Goal: Transaction & Acquisition: Purchase product/service

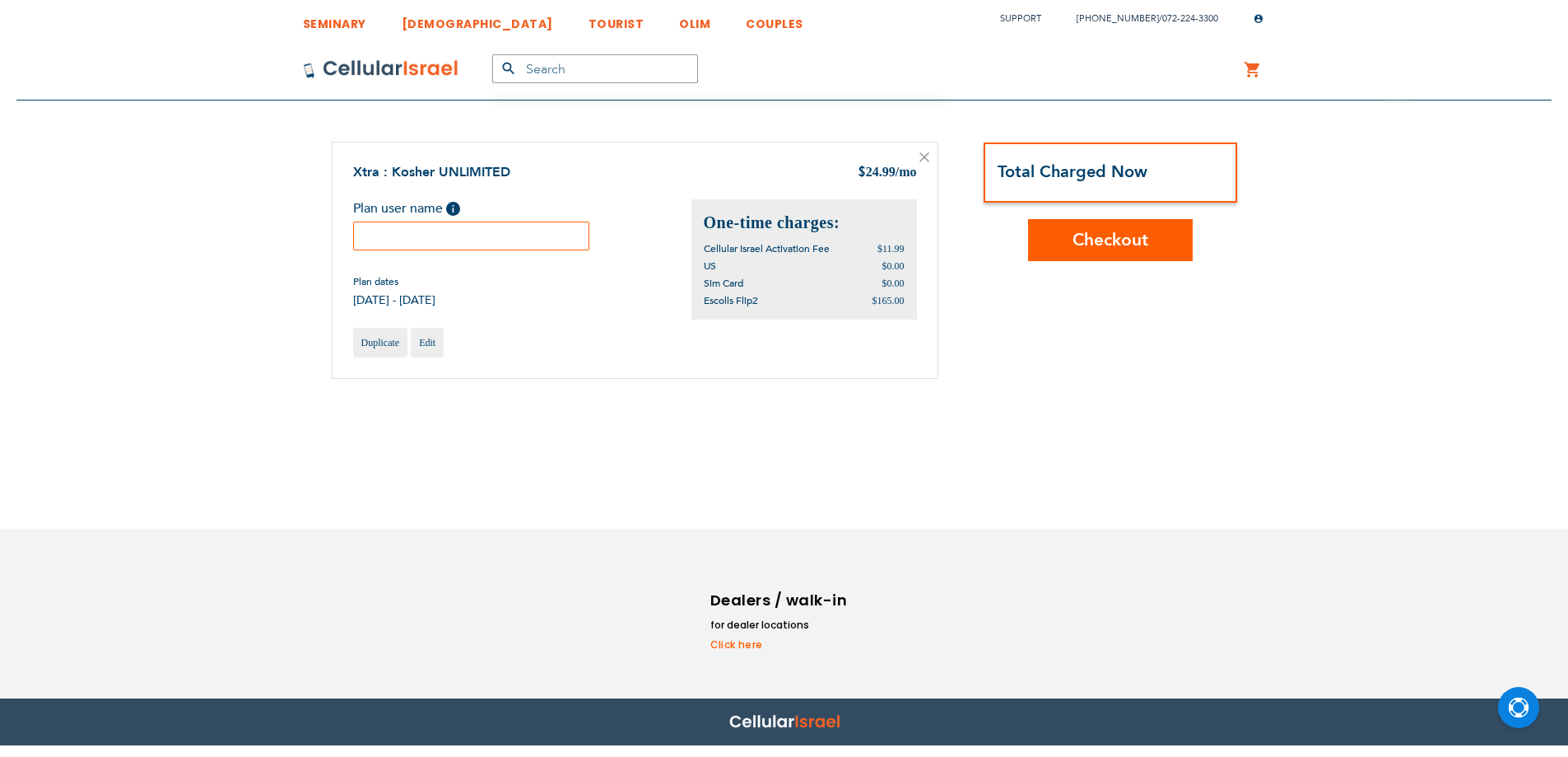
click at [524, 242] on div "Xtra : Kosher UNLIMITED $ 24.99 /mo Plan user name Help Please fill in the stud…" at bounding box center [635, 260] width 607 height 237
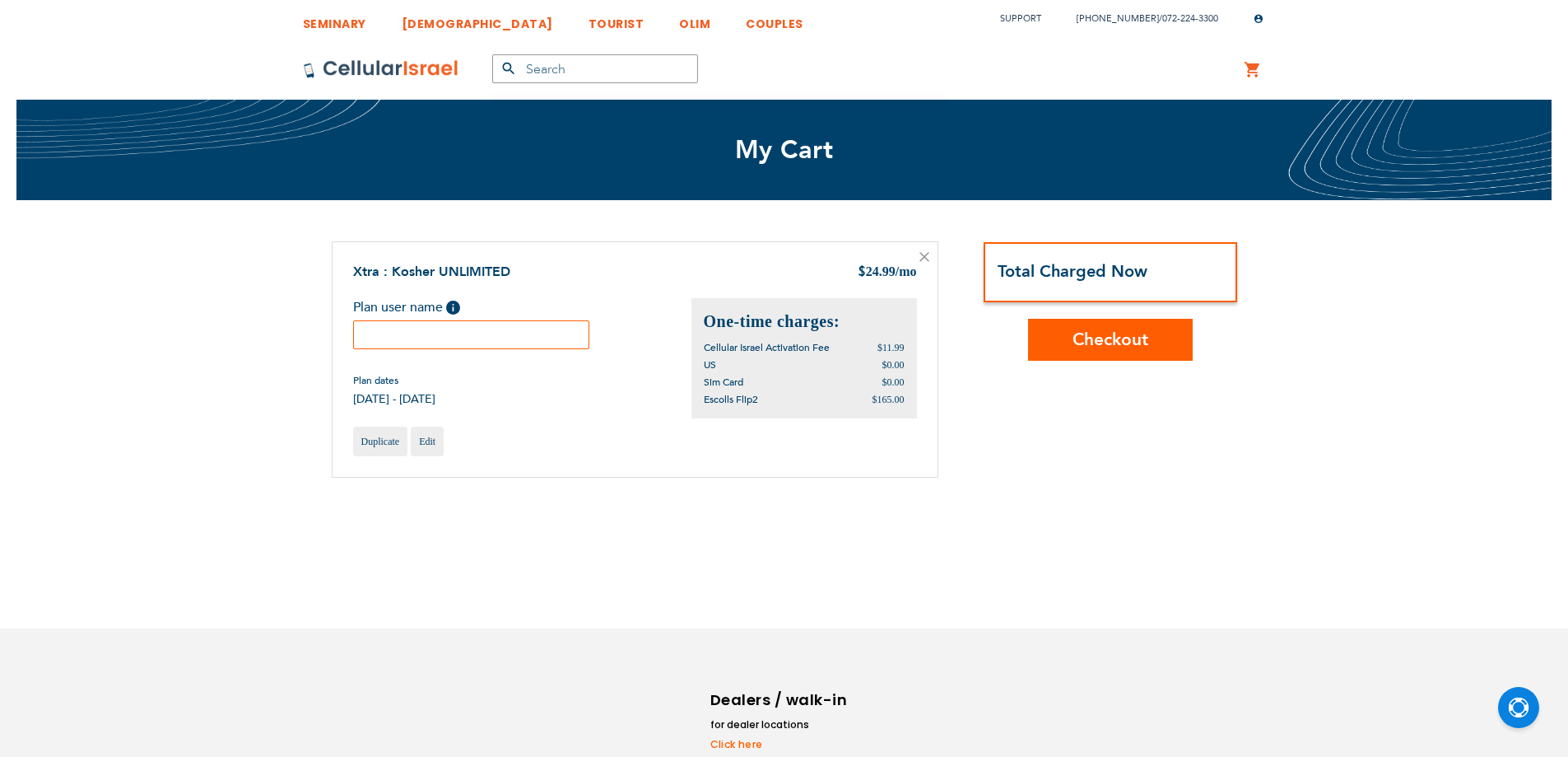
click at [503, 326] on input "text" at bounding box center [471, 334] width 237 height 29
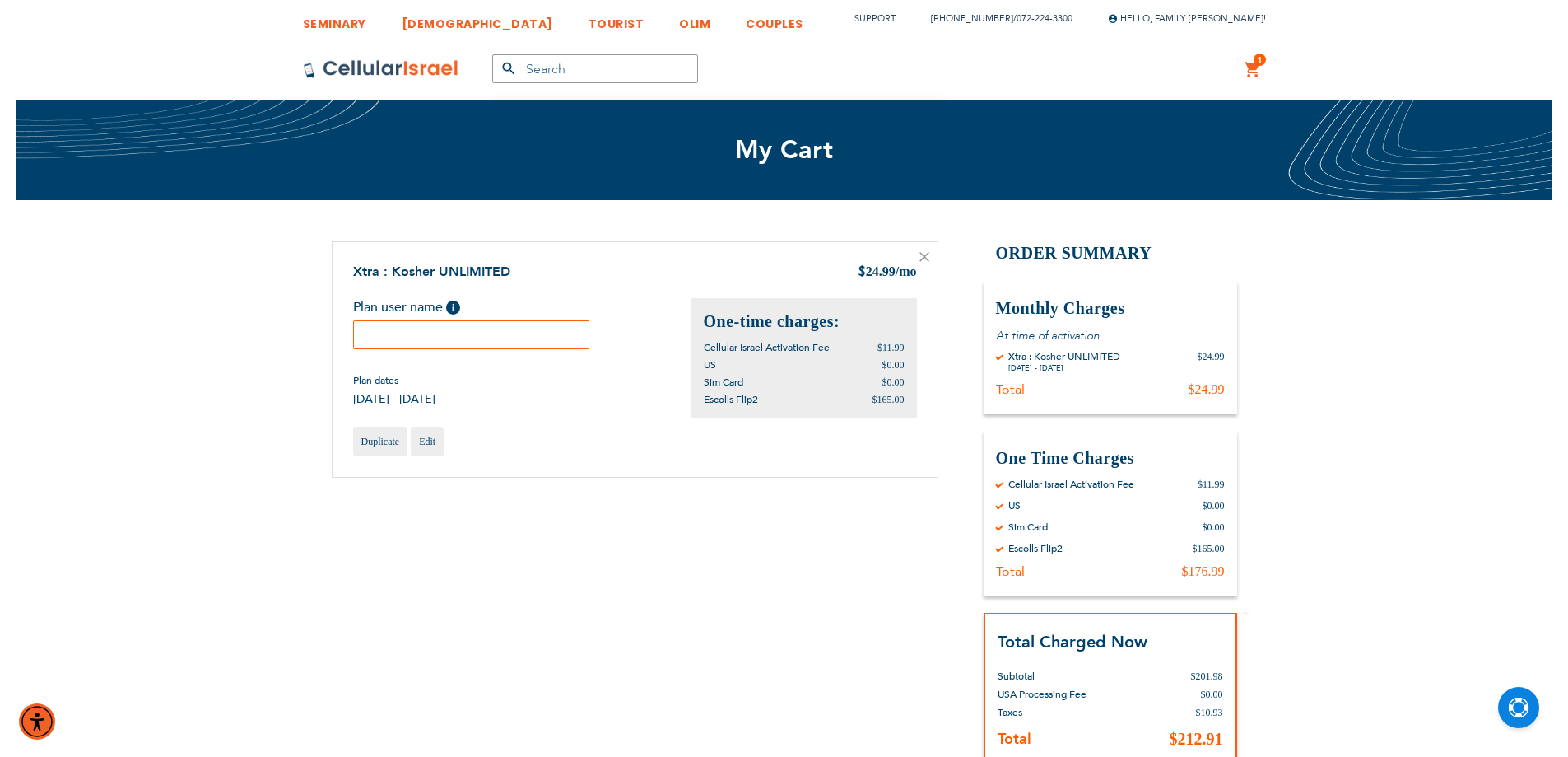
click at [397, 338] on input "text" at bounding box center [471, 334] width 237 height 29
click at [419, 345] on input "text" at bounding box center [471, 334] width 237 height 29
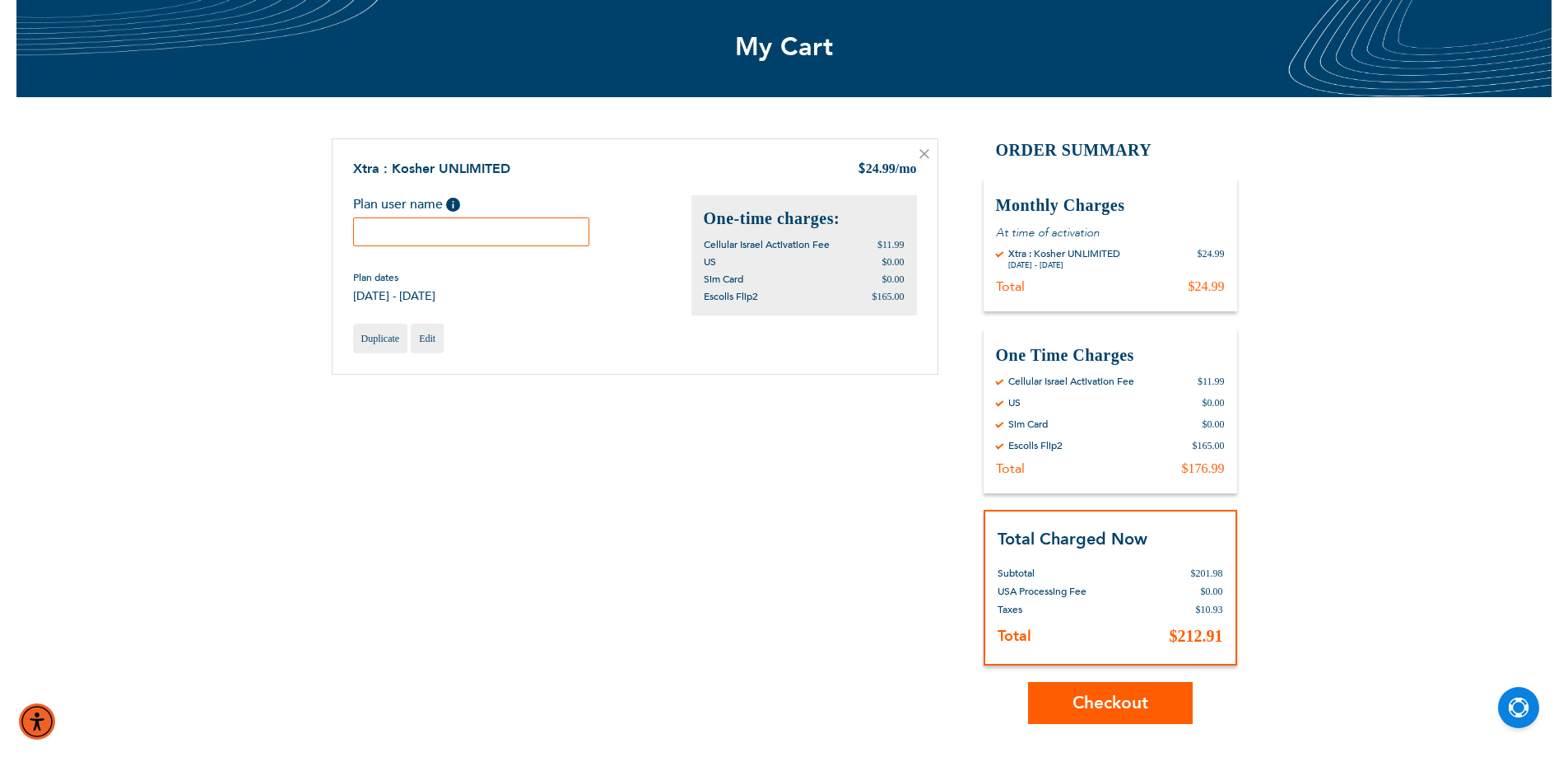
scroll to position [137, 0]
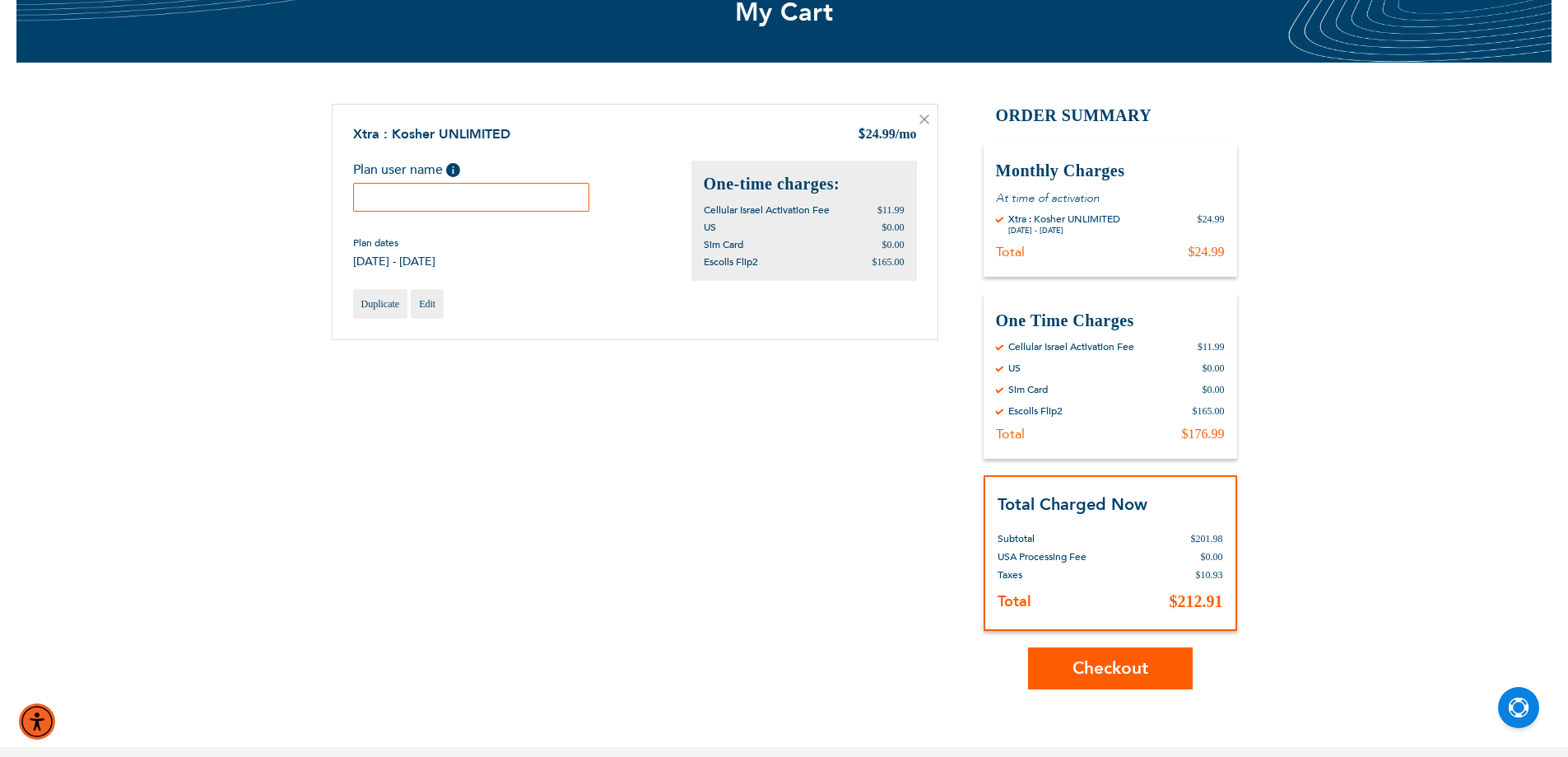
click at [467, 197] on input "text" at bounding box center [471, 197] width 237 height 29
type input "d"
type input "A"
type input "Michal"
click at [1123, 663] on span "Checkout" at bounding box center [1111, 668] width 76 height 24
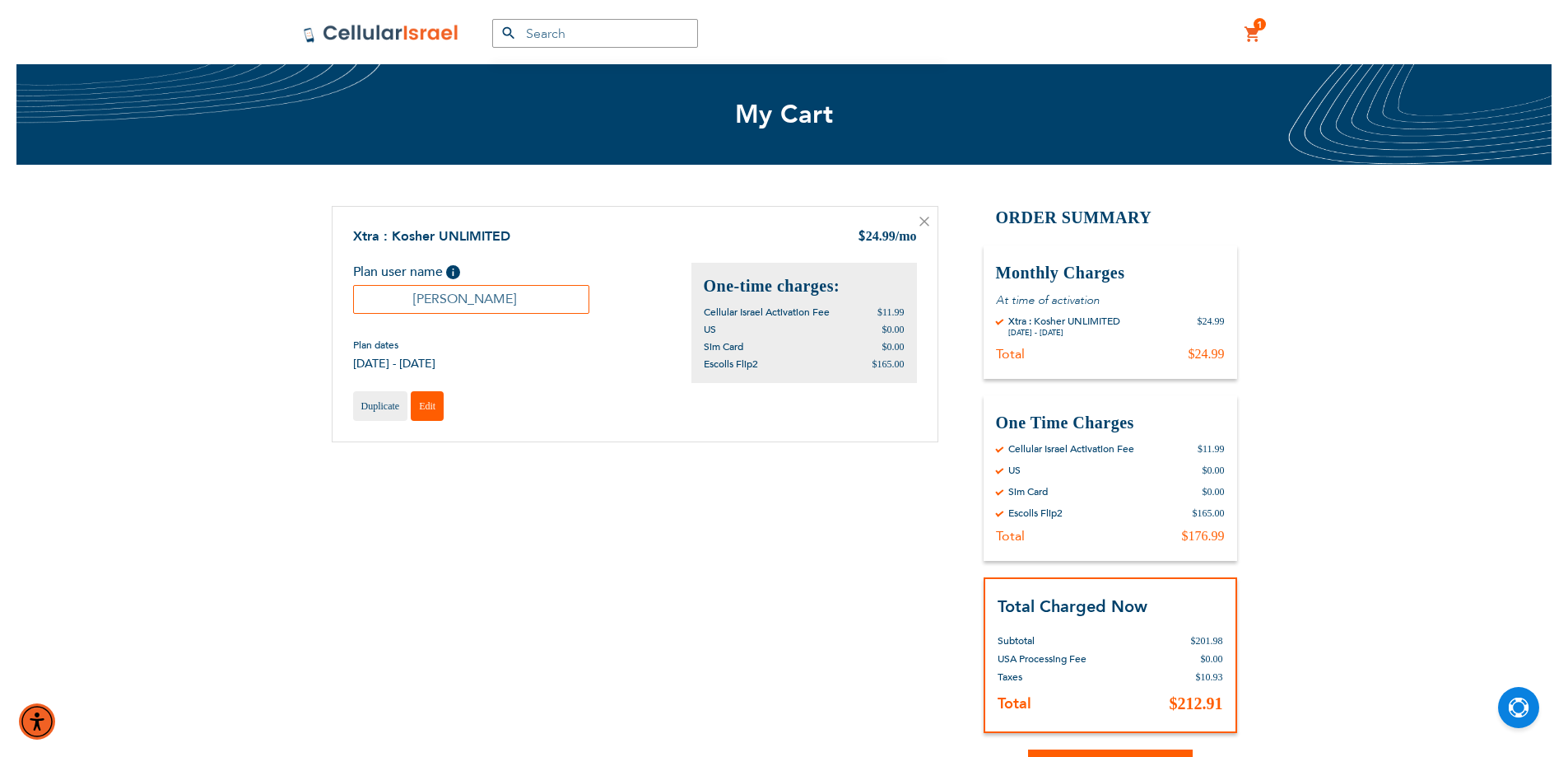
scroll to position [0, 0]
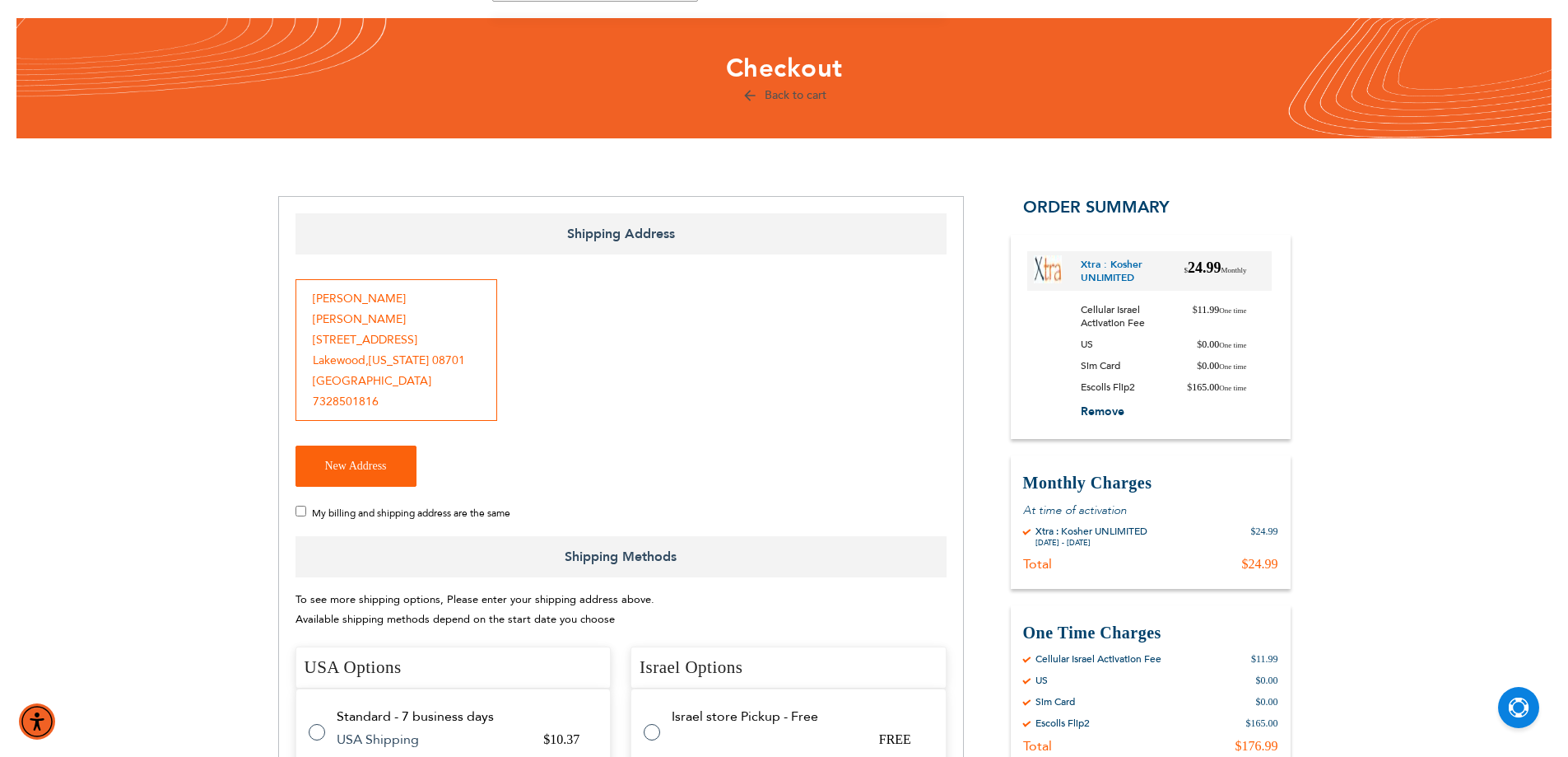
scroll to position [137, 0]
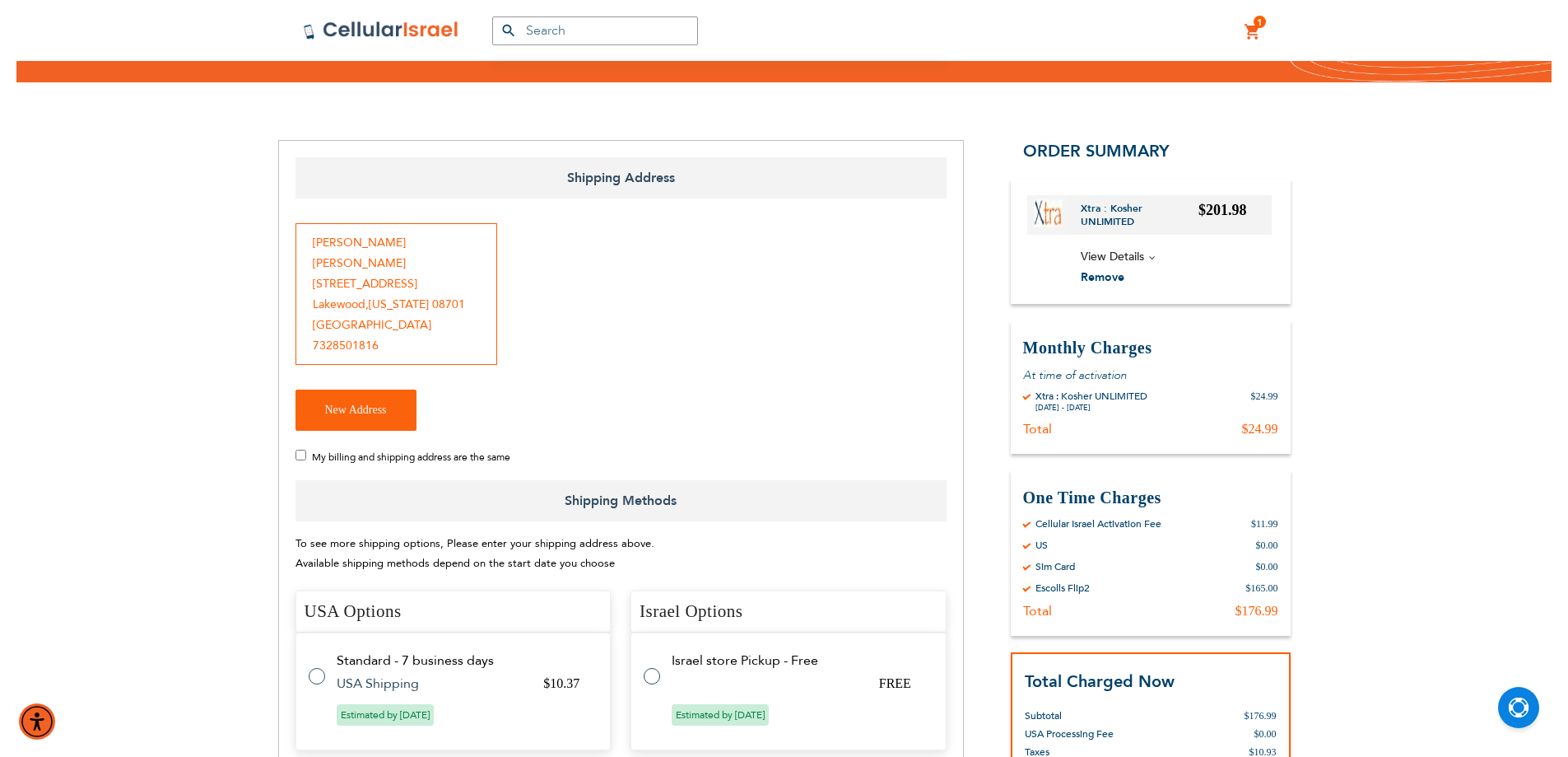
click at [300, 459] on input "My billing and shipping address are the same" at bounding box center [300, 455] width 11 height 11
checkbox input "true"
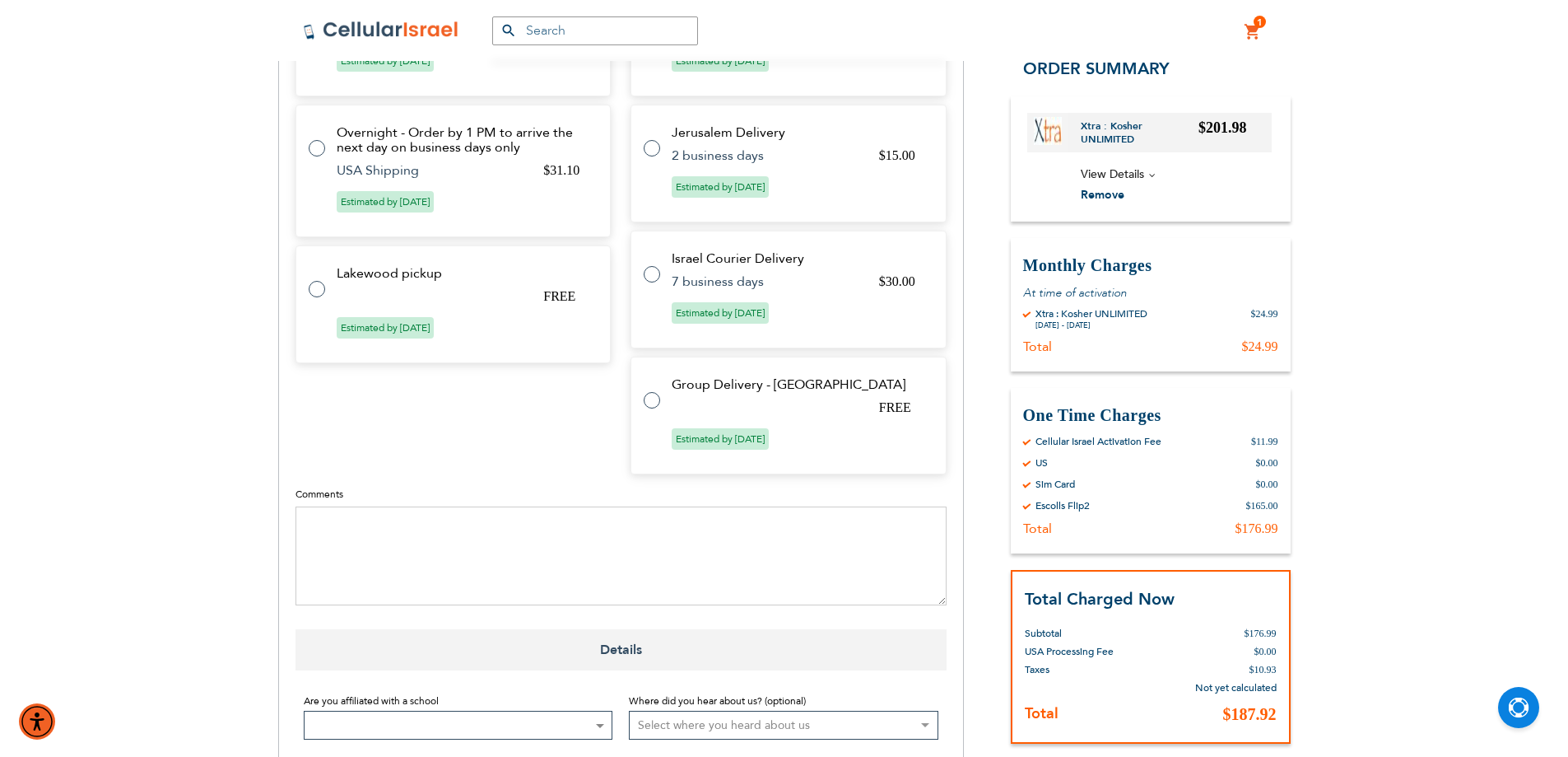
scroll to position [824, 0]
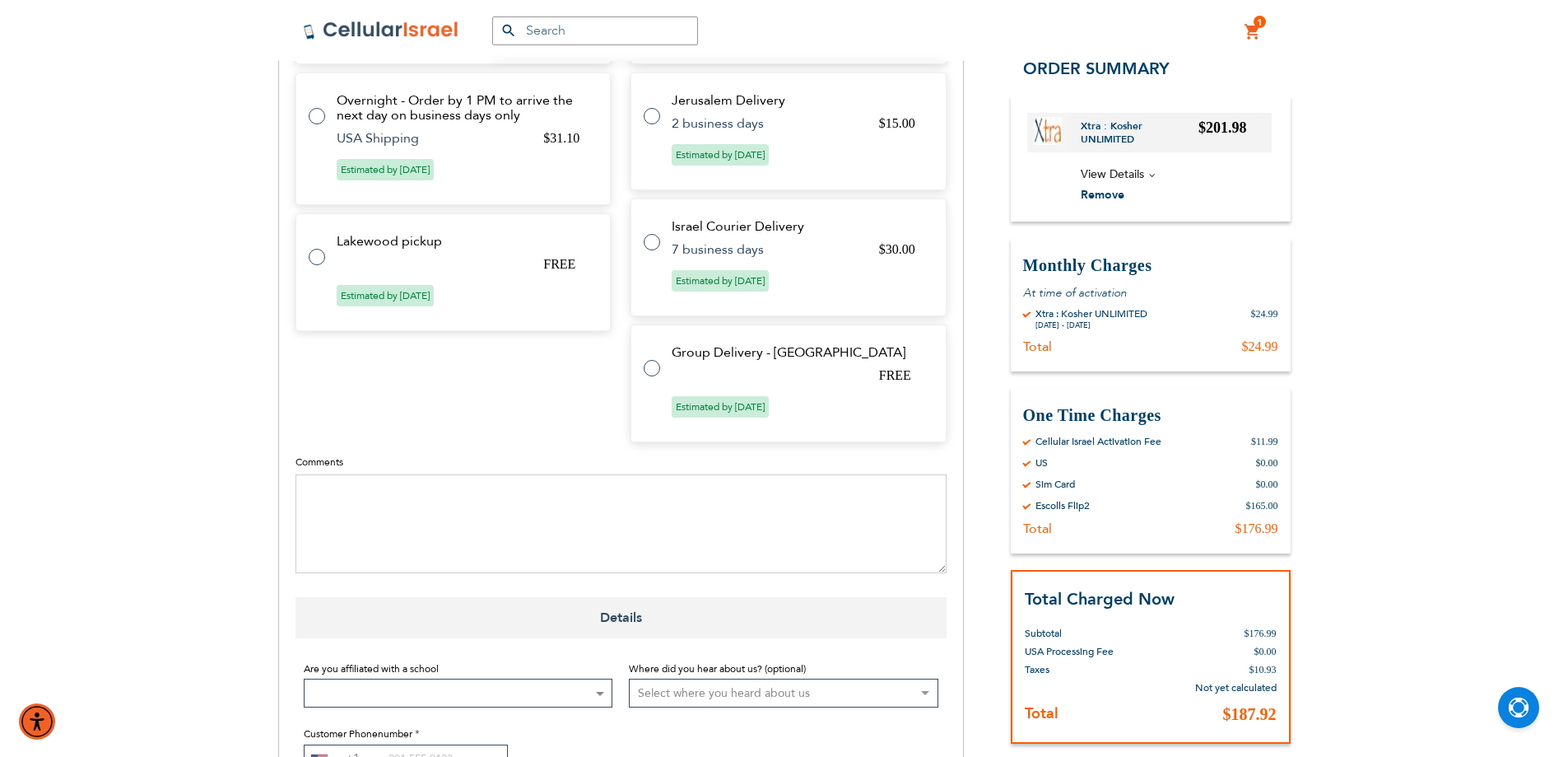
click at [420, 244] on td "Lakewood pickup" at bounding box center [464, 241] width 255 height 15
radio input "true"
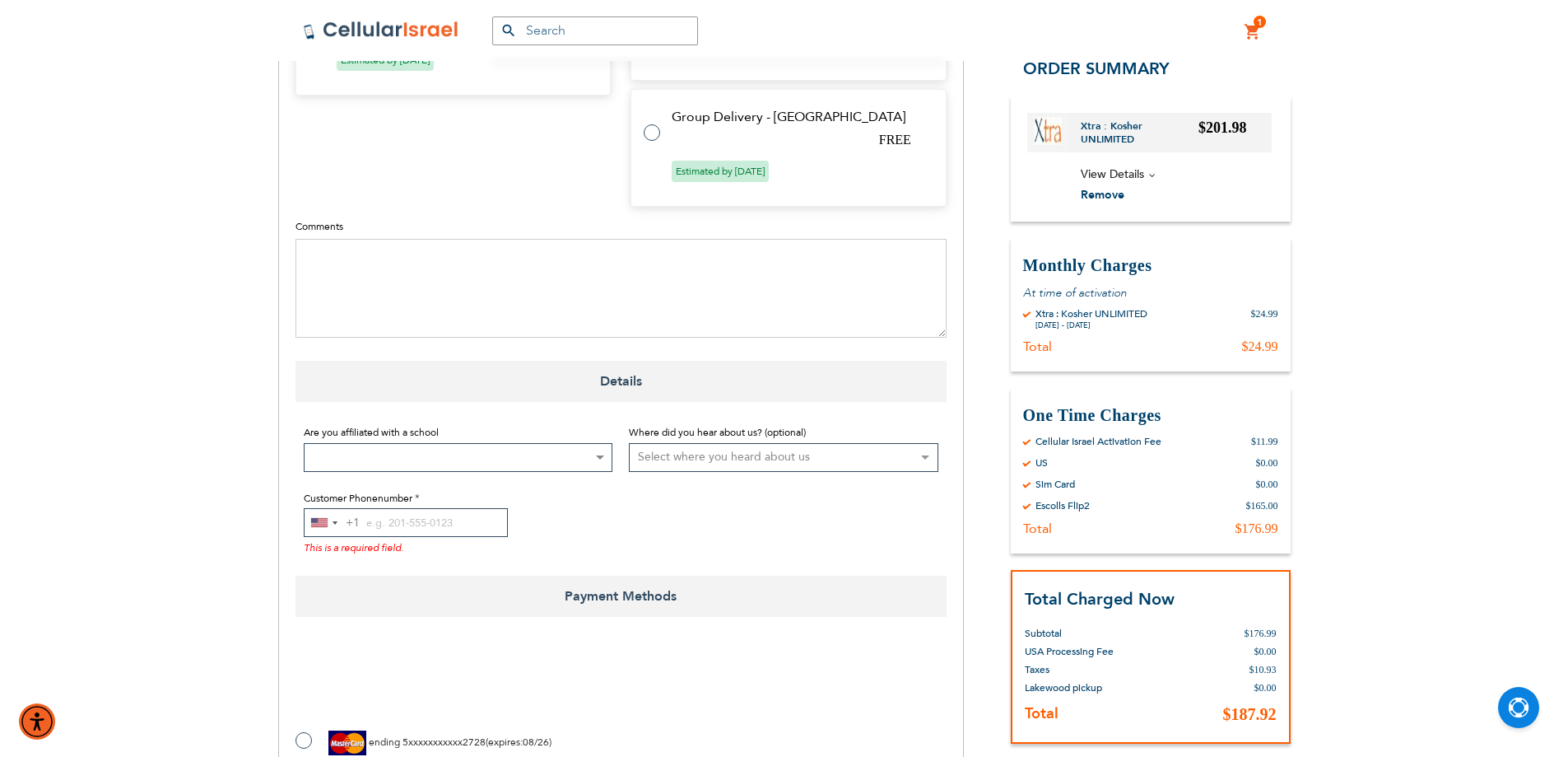
scroll to position [1090, 0]
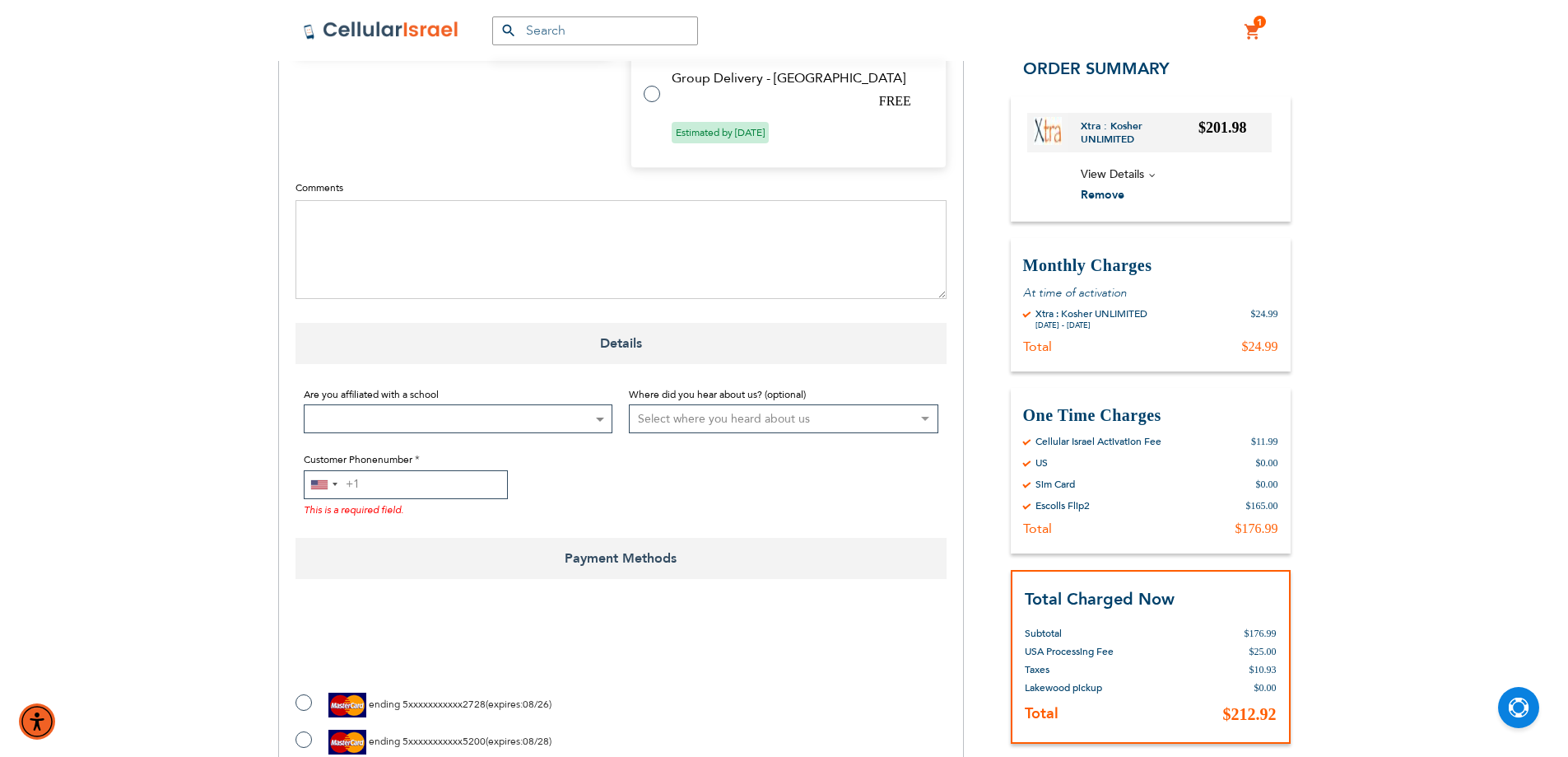
click at [431, 476] on input "Customer Phonenumber" at bounding box center [406, 484] width 204 height 29
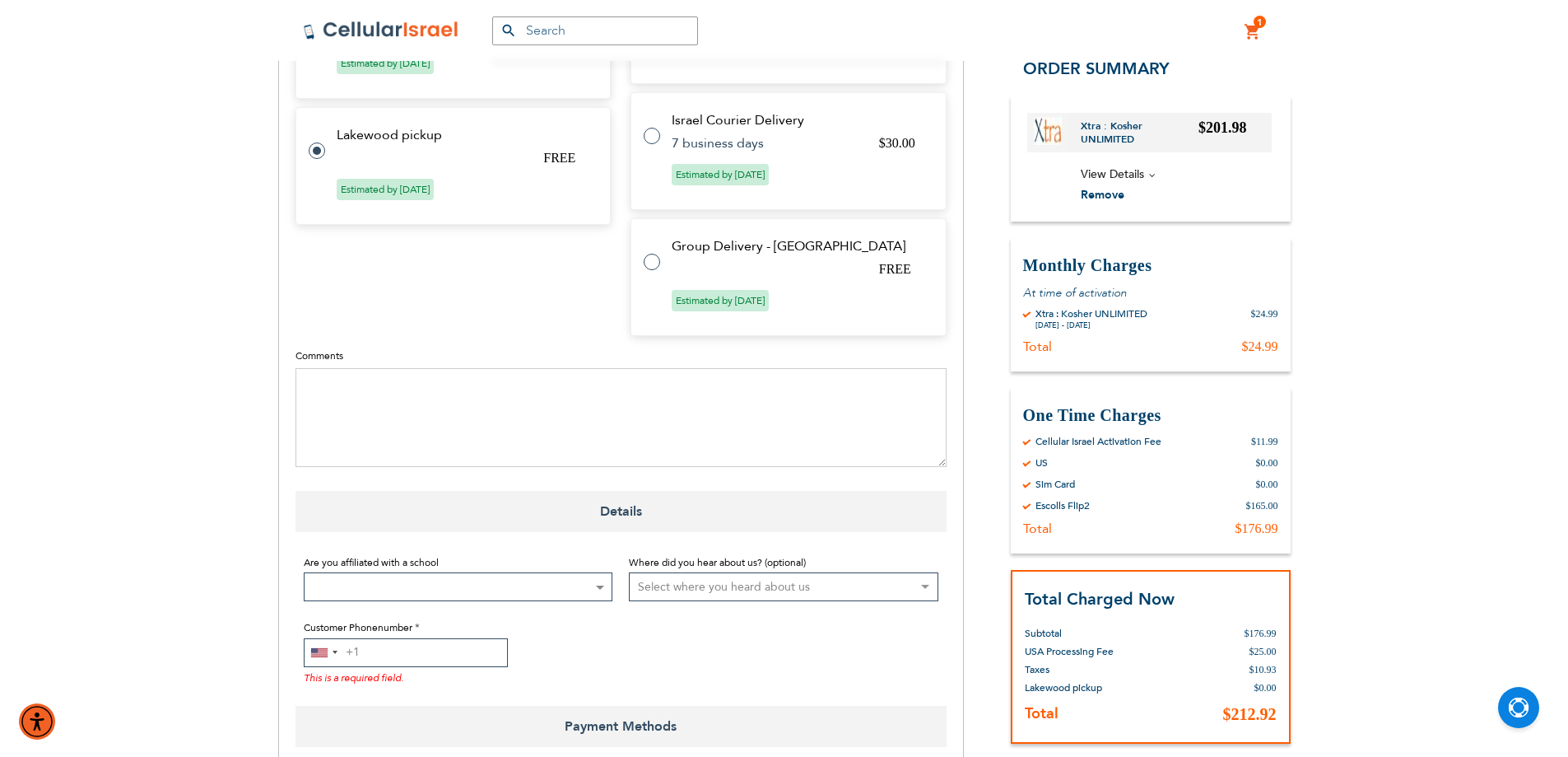
scroll to position [961, 0]
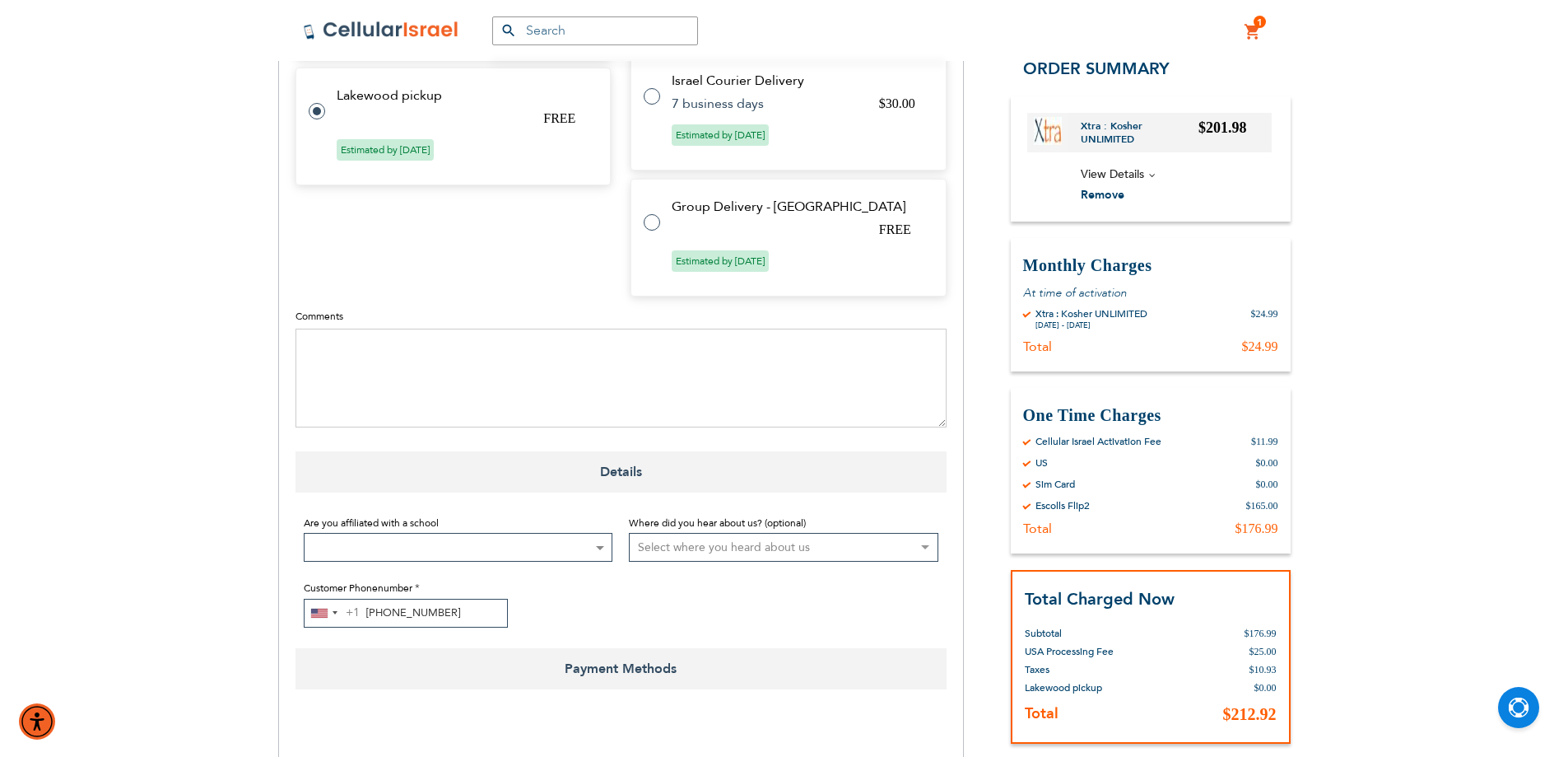
type input "[PHONE_NUMBER]"
click at [520, 547] on span at bounding box center [458, 547] width 309 height 29
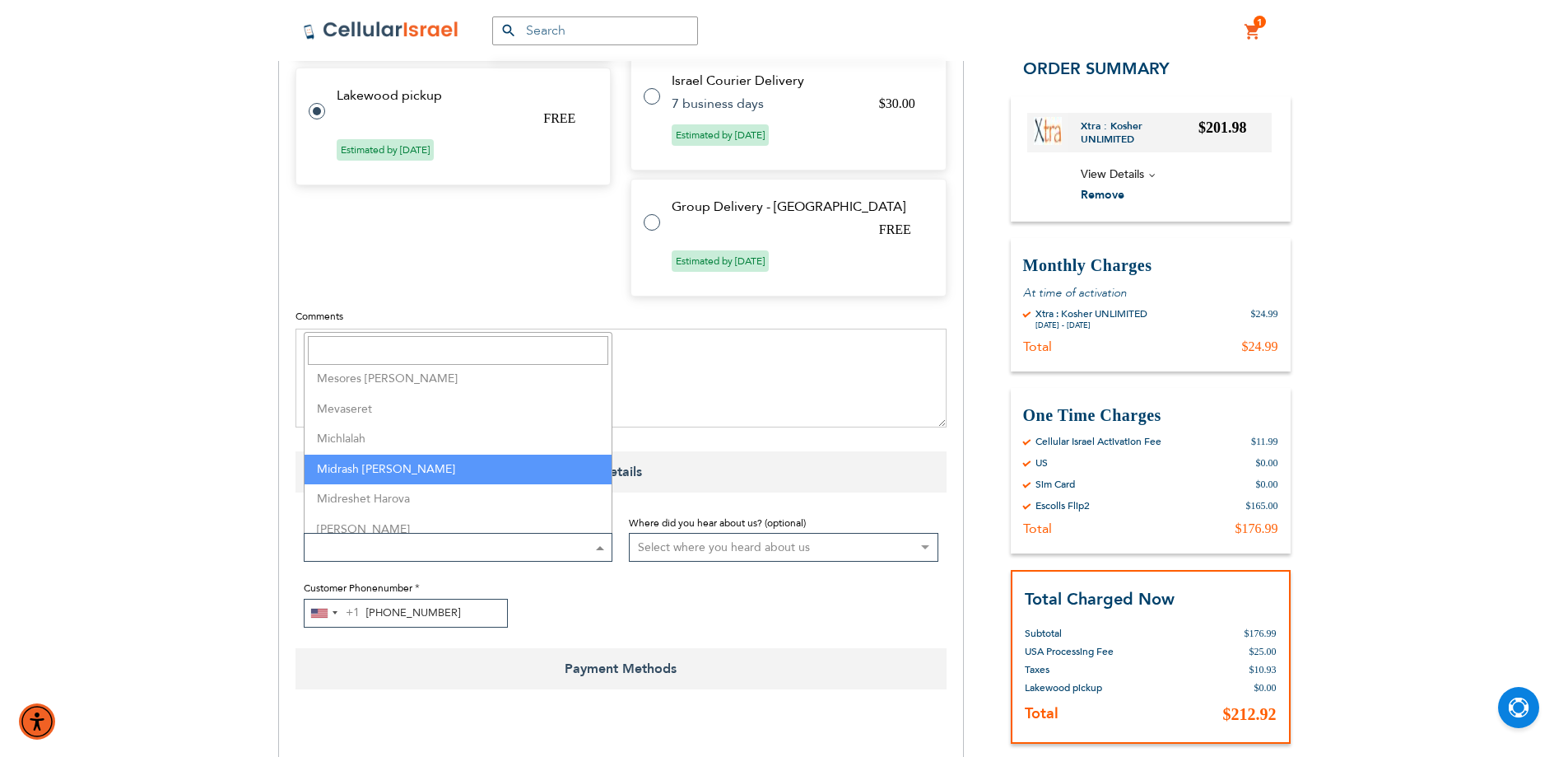
scroll to position [2471, 0]
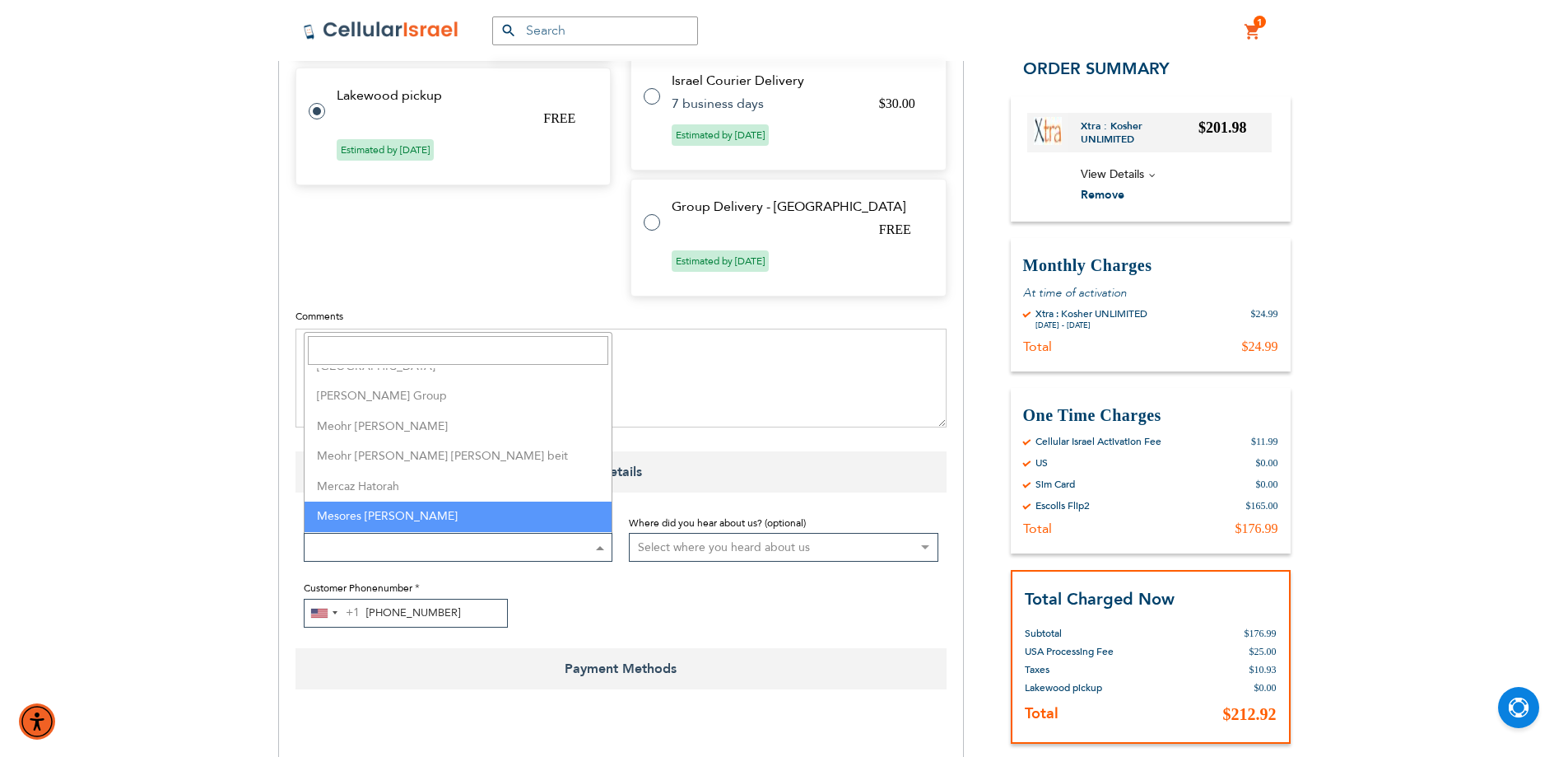
select select "103"
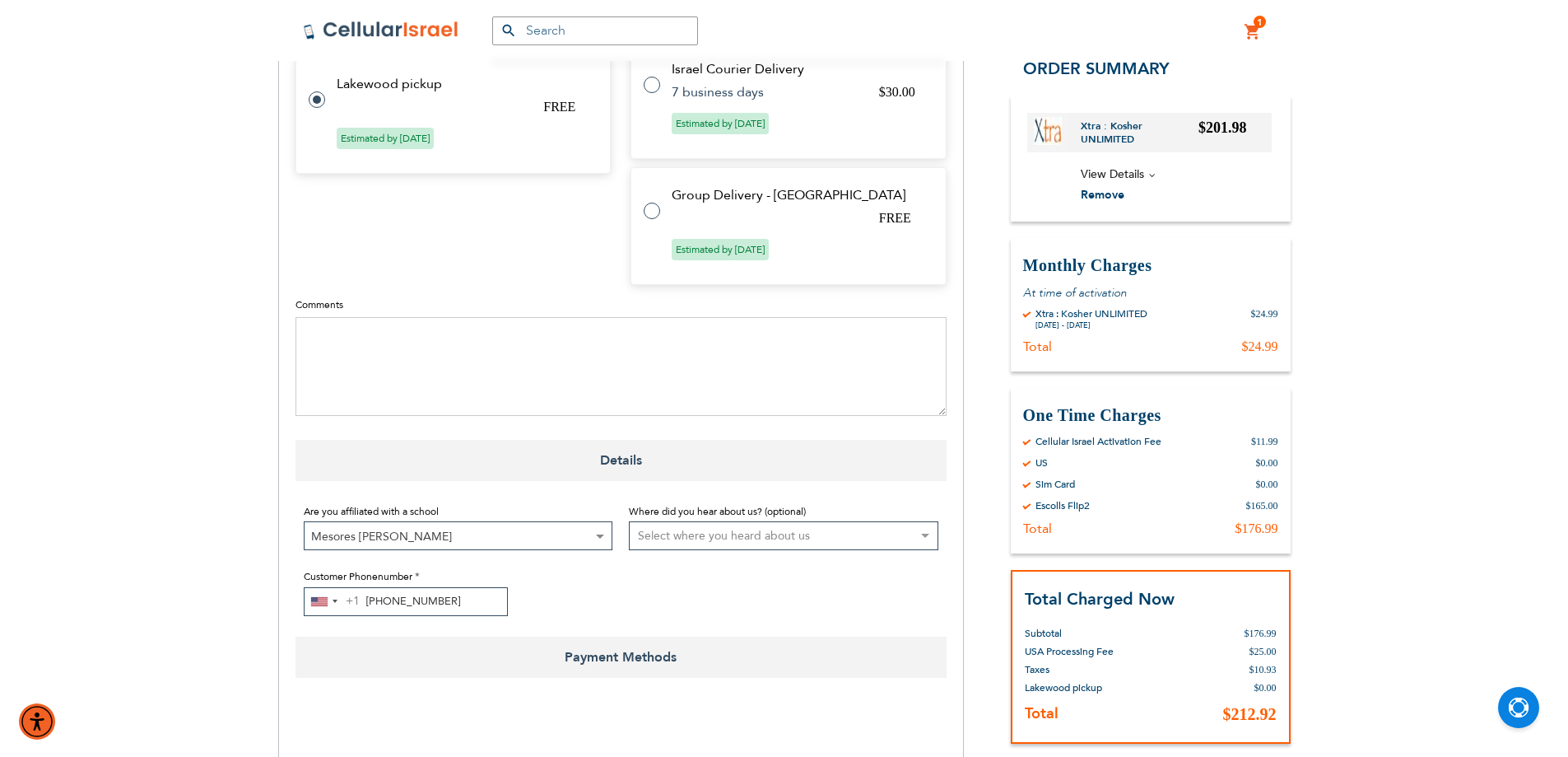
scroll to position [1098, 0]
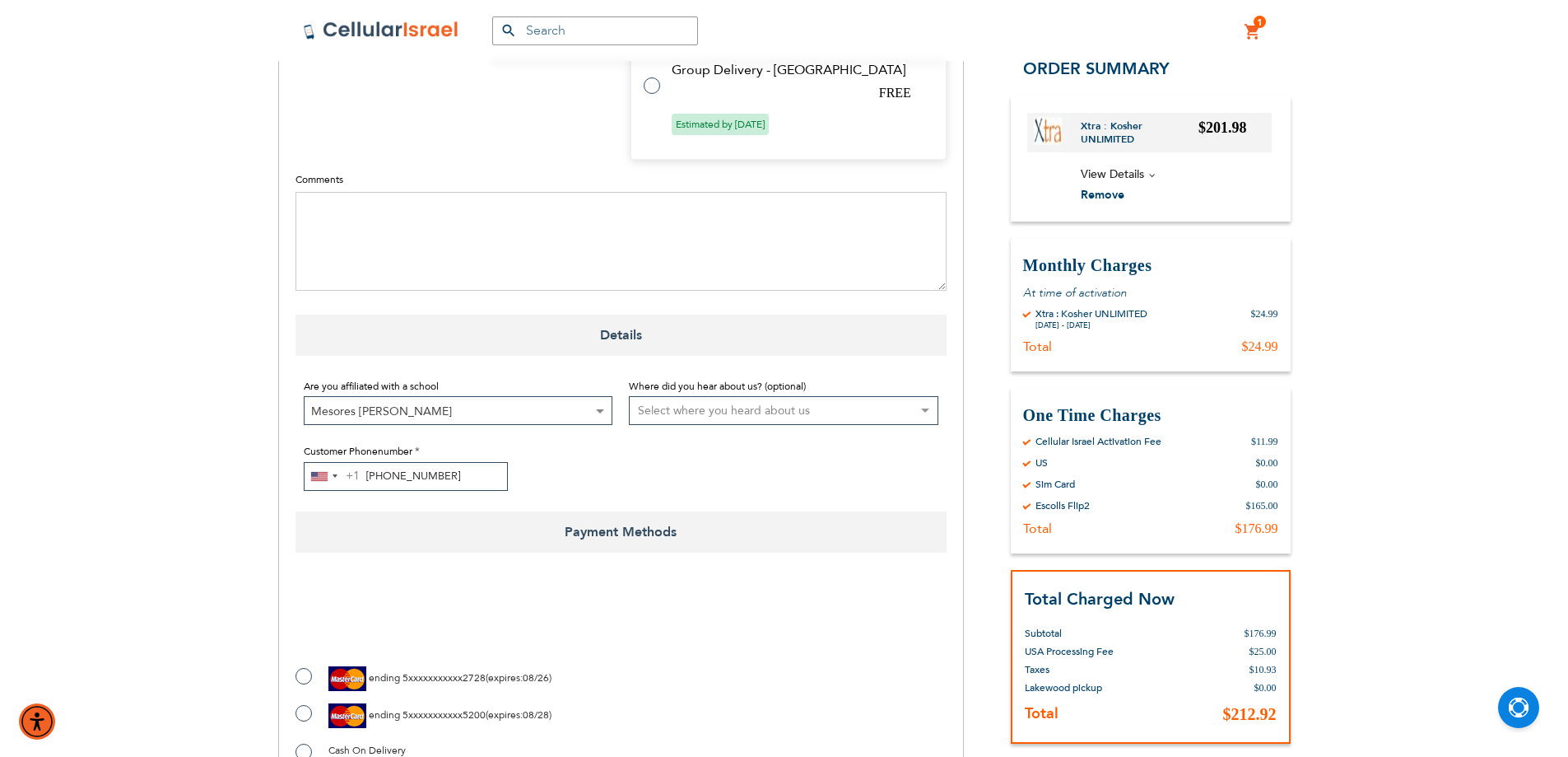
click at [721, 410] on select "Select where you heard about us Existing Customer Friend Other School/Group BP …" at bounding box center [784, 410] width 309 height 29
select select "1"
click at [629, 396] on select "Select where you heard about us Existing Customer Friend Other School/Group BP …" at bounding box center [784, 410] width 309 height 29
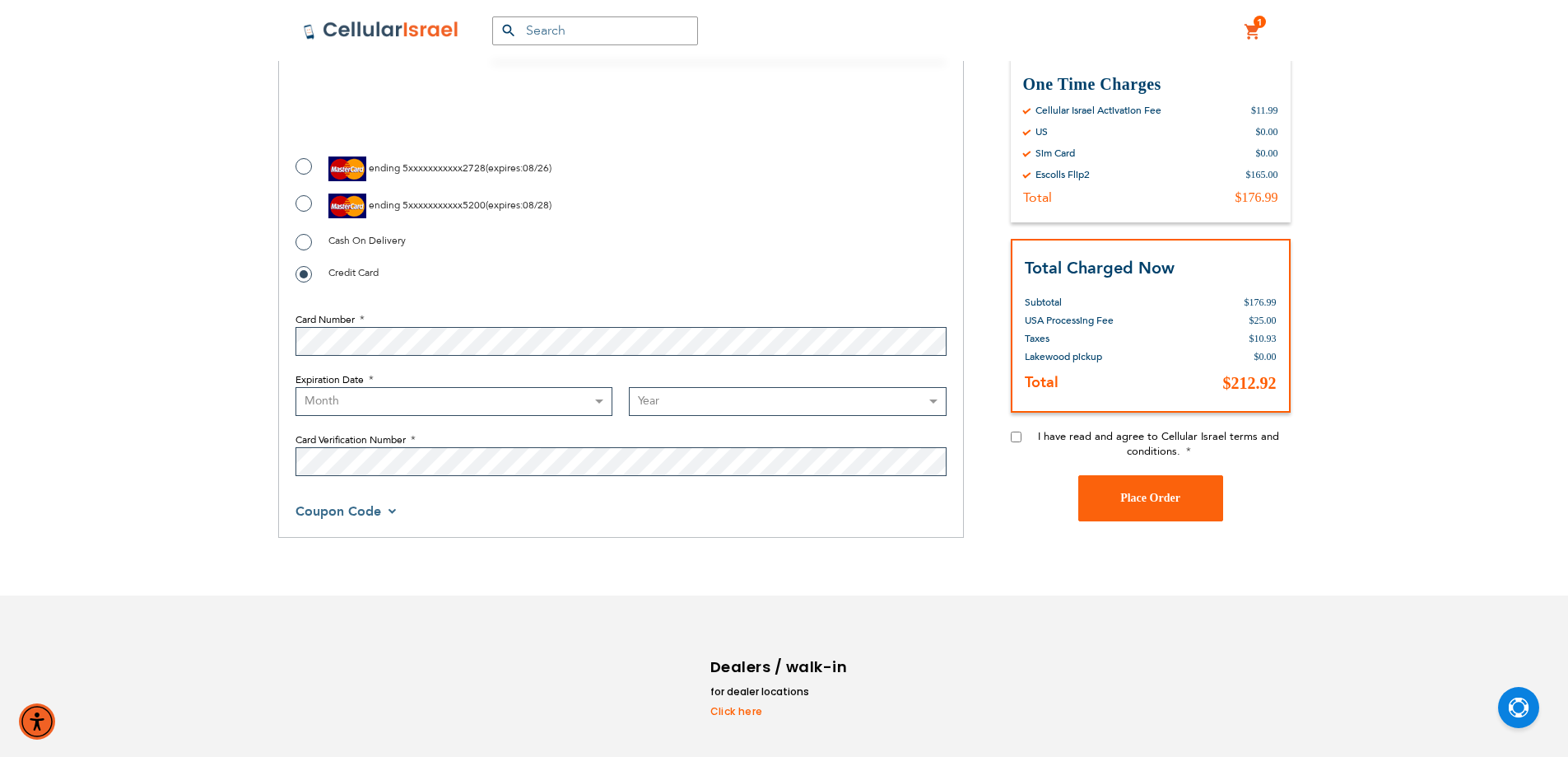
scroll to position [1647, 0]
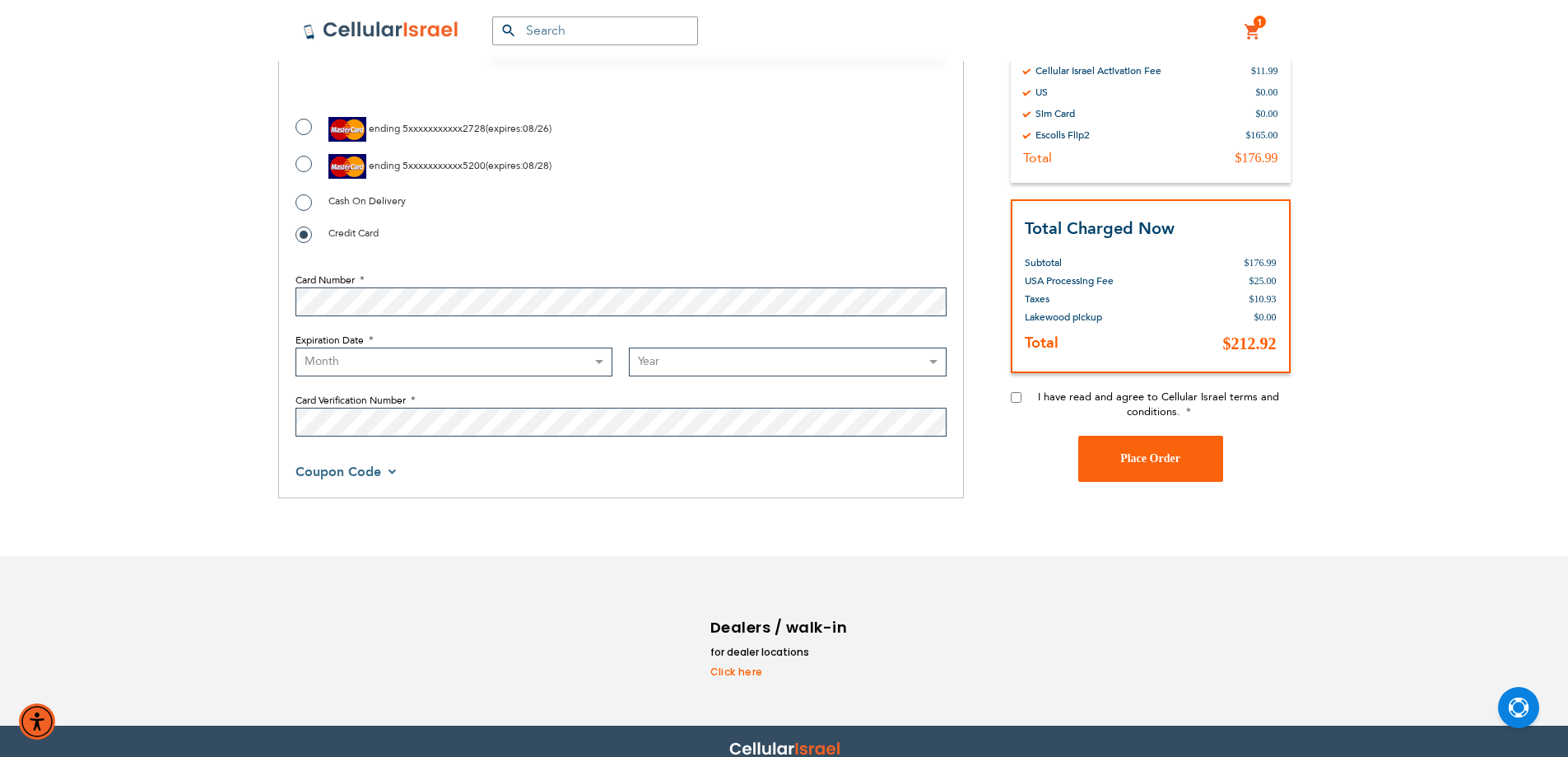
click at [1022, 401] on div "I have read and agree to Cellular Israel terms and conditions." at bounding box center [1151, 413] width 280 height 46
click at [1014, 397] on input "I have read and agree to Cellular Israel terms and conditions." at bounding box center [1016, 397] width 11 height 11
checkbox input "true"
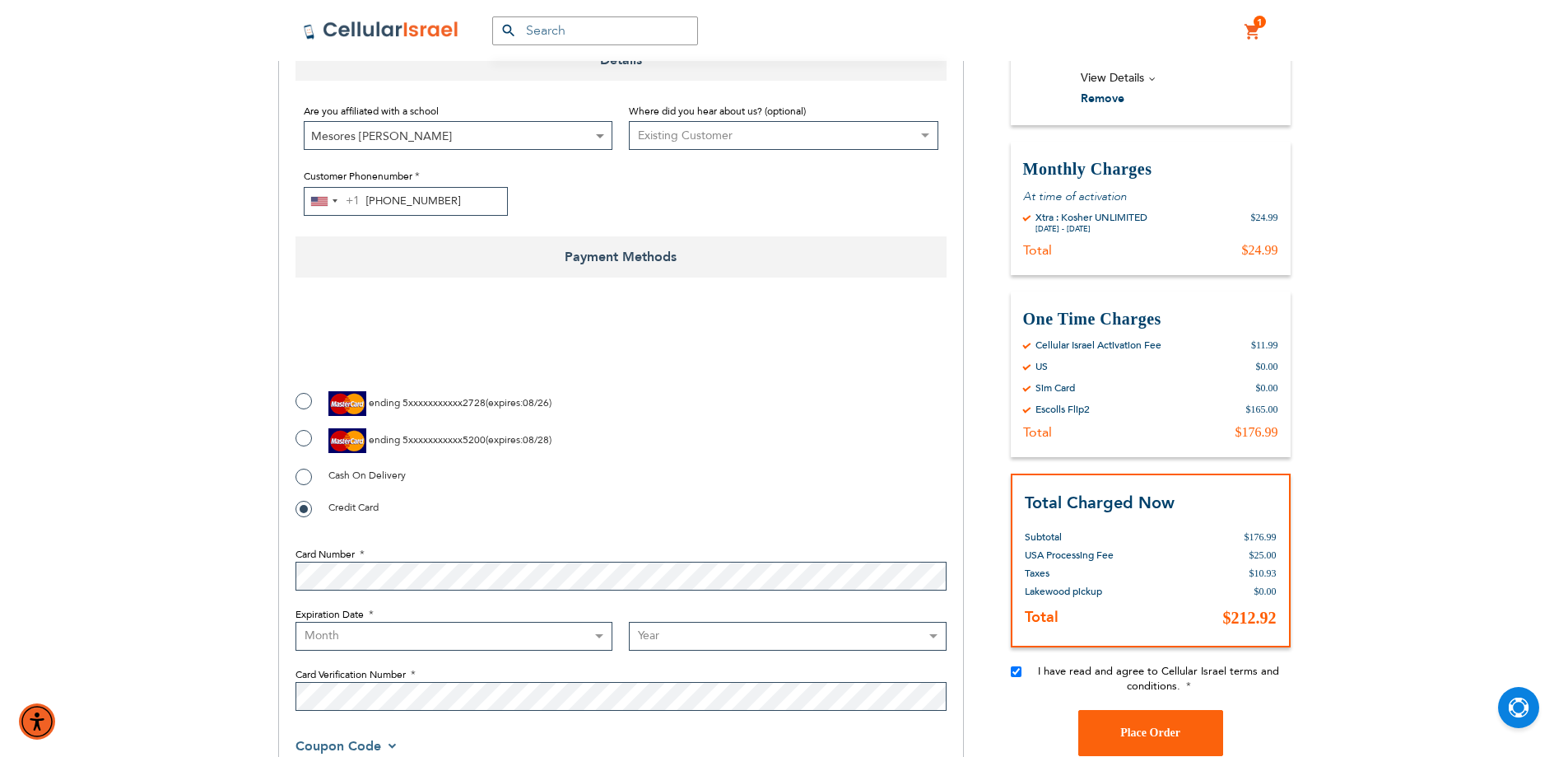
drag, startPoint x: 539, startPoint y: 628, endPoint x: 553, endPoint y: 623, distance: 14.9
click at [539, 628] on select "Month [DATE] - [DATE] - [DATE] - [DATE] - [DATE] - [DATE] - [DATE] - [DATE] - […" at bounding box center [454, 636] width 318 height 29
select select "9"
click at [295, 622] on select "Month [DATE] - [DATE] - [DATE] - [DATE] - [DATE] - [DATE] - [DATE] - [DATE] - […" at bounding box center [454, 636] width 318 height 29
click at [703, 633] on select "Year [DATE] 2026 2027 2028 2029 2030 2031 2032 2033 2034 2035 2036 2037 2038 20…" at bounding box center [788, 636] width 318 height 29
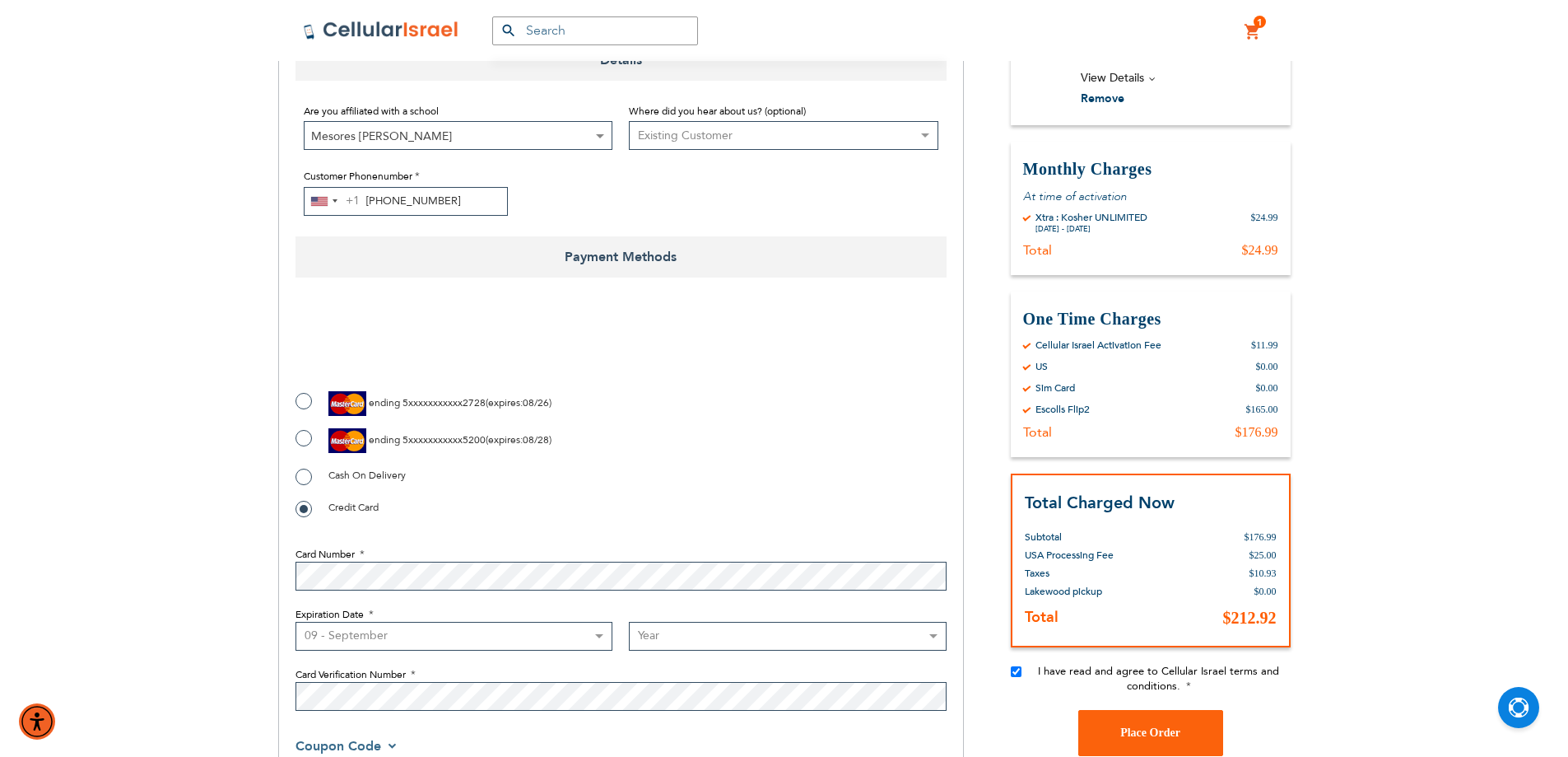
select select "2028"
click at [629, 622] on select "Year [DATE] 2026 2027 2028 2029 2030 2031 2032 2033 2034 2035 2036 2037 2038 20…" at bounding box center [788, 636] width 318 height 29
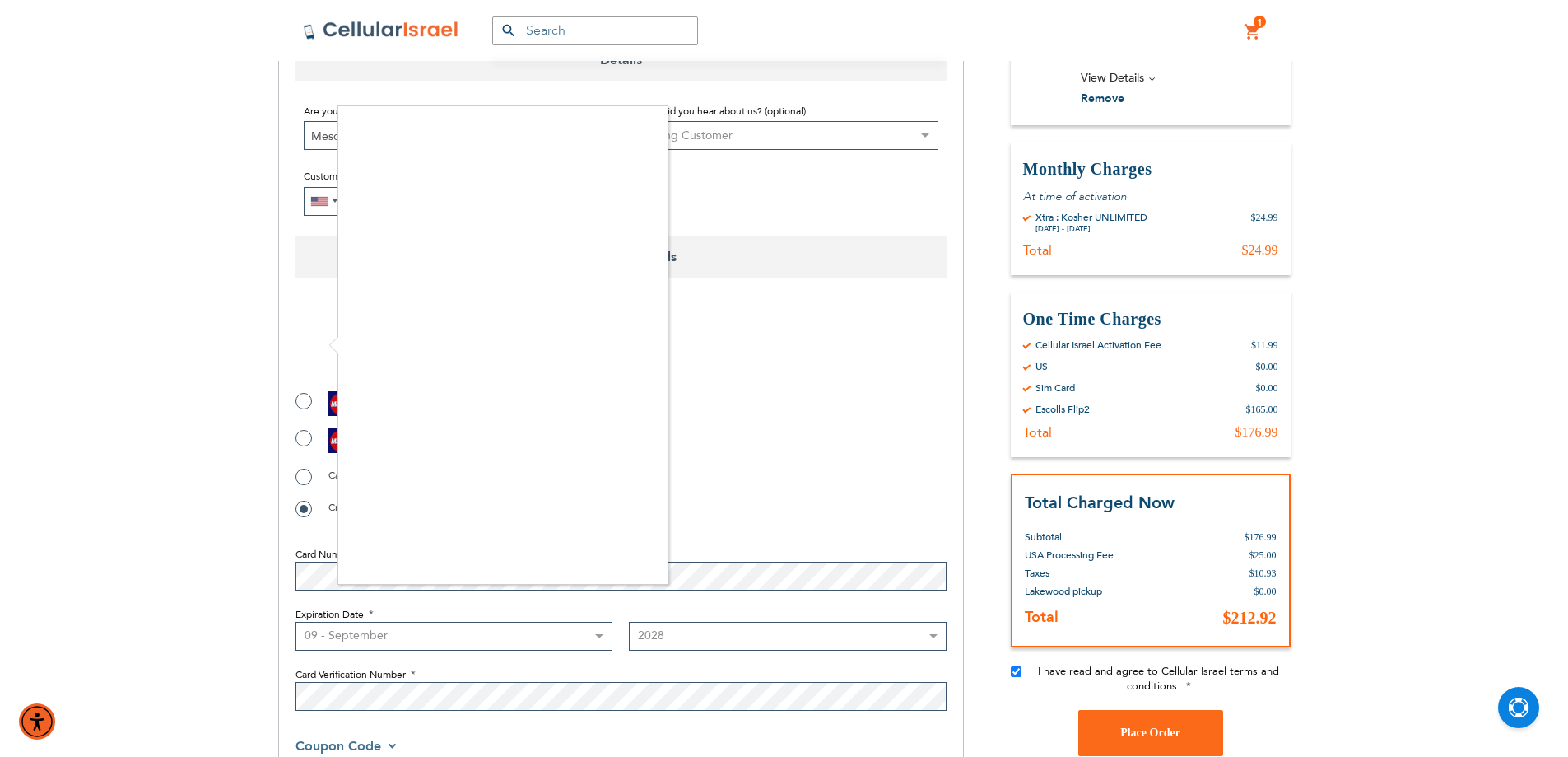
checkbox input "true"
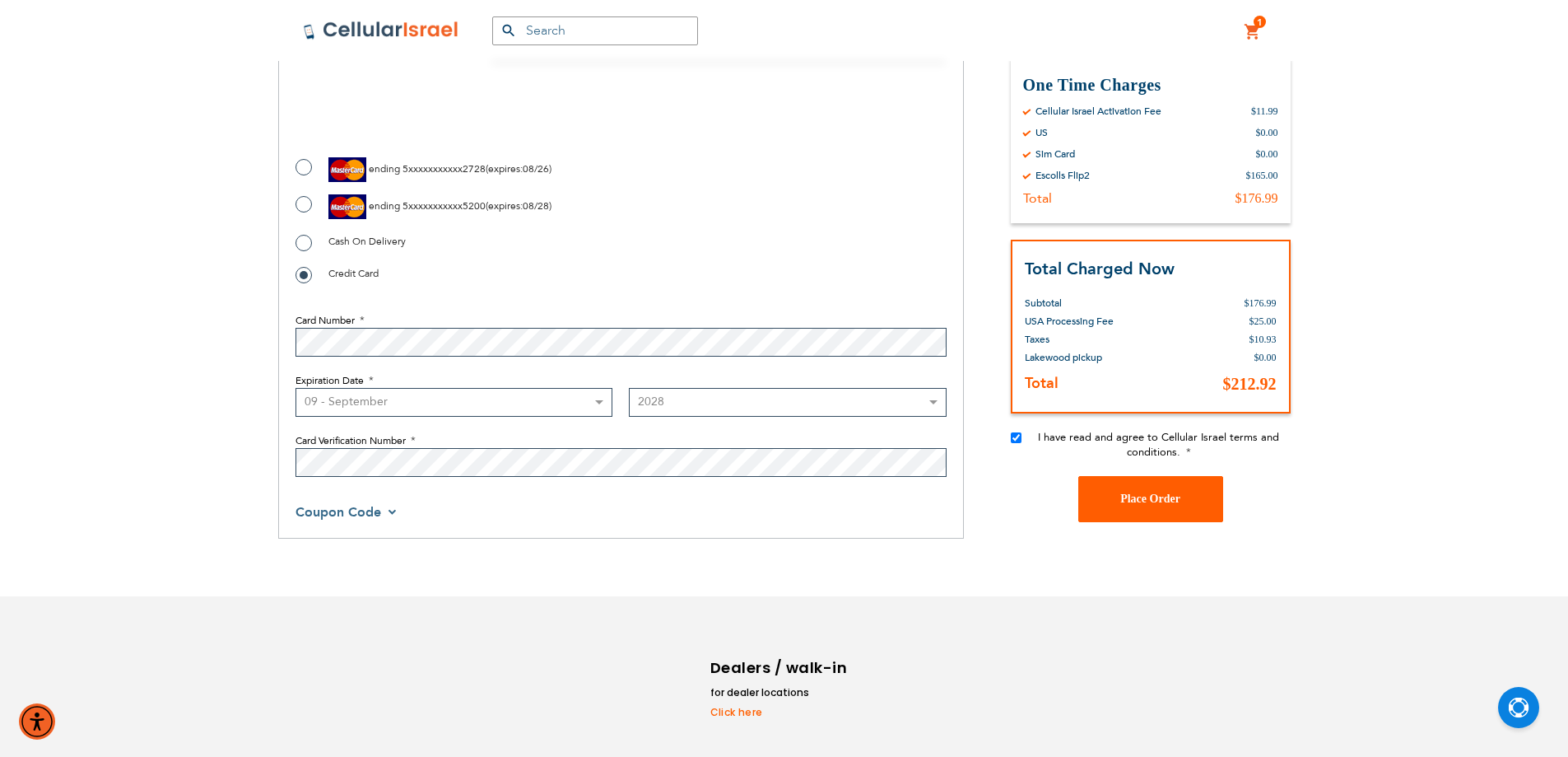
scroll to position [1647, 0]
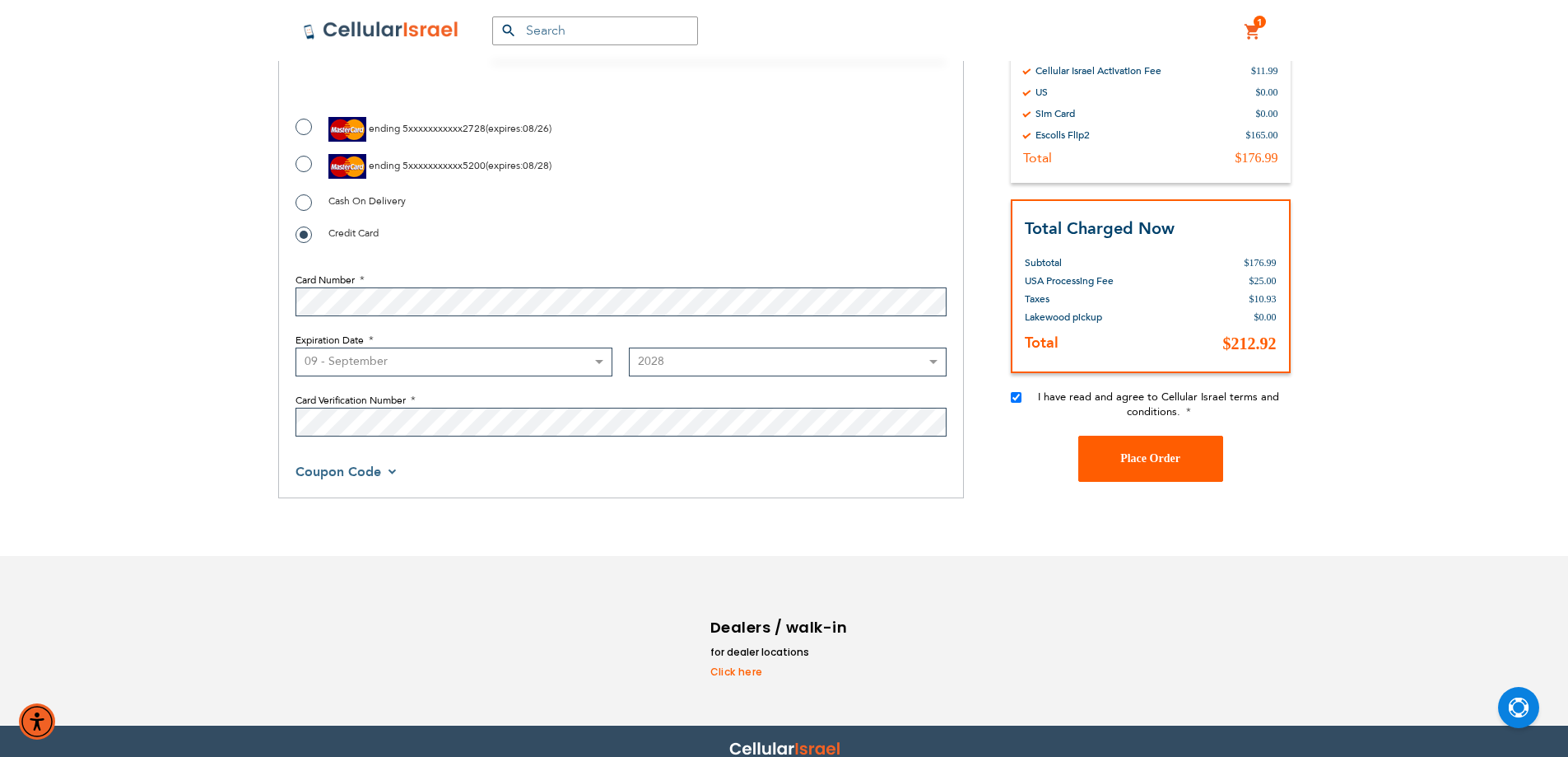
click at [1154, 450] on button "Place Order" at bounding box center [1151, 459] width 145 height 46
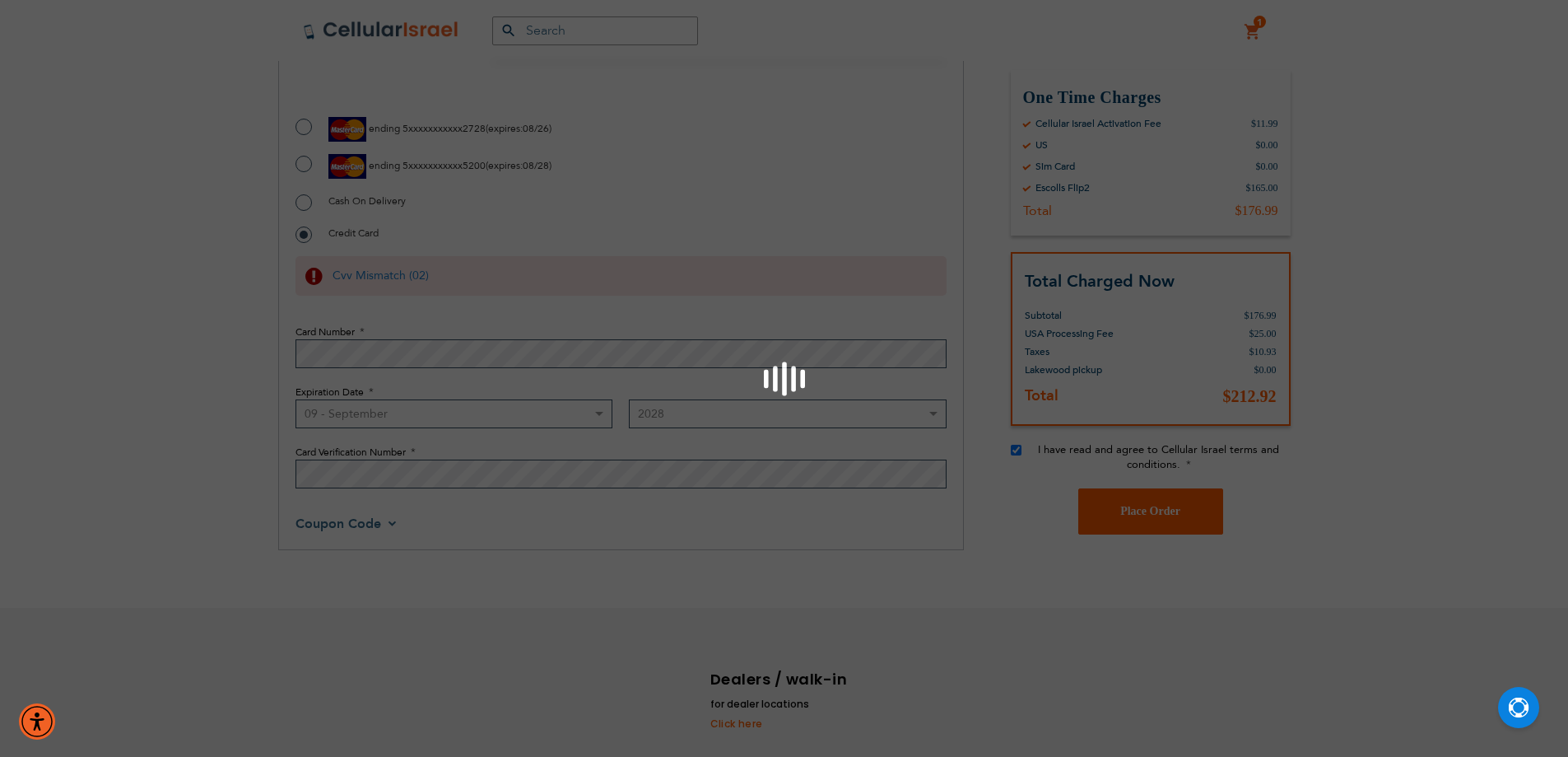
scroll to position [1525, 0]
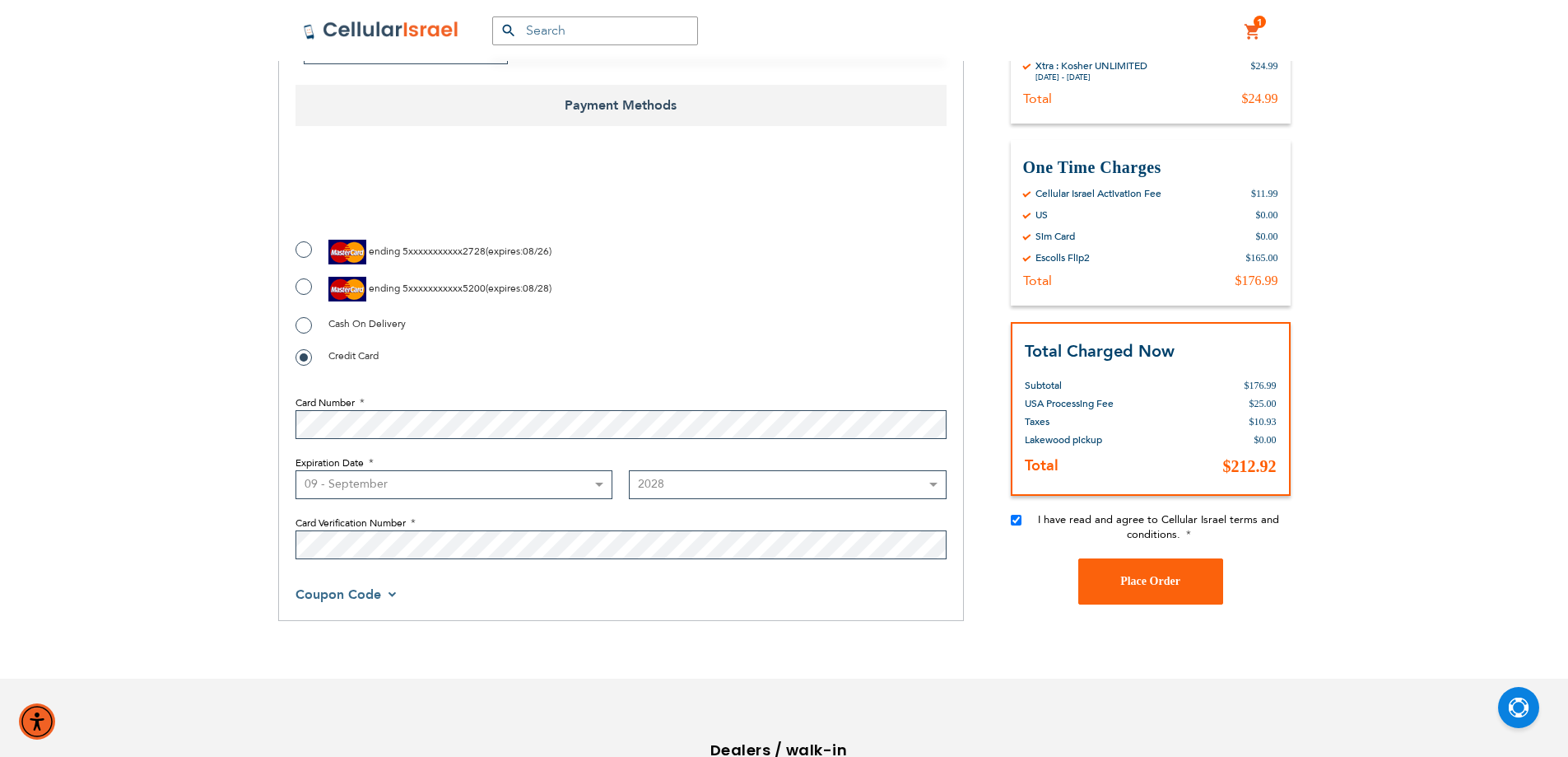
click at [532, 476] on select "Month [DATE] - [DATE] - [DATE] - [DATE] - [DATE] - [DATE] - [DATE] - [DATE] - […" at bounding box center [454, 484] width 318 height 29
select select "8"
click at [295, 471] on select "Month [DATE] - [DATE] - [DATE] - [DATE] - [DATE] - [DATE] - [DATE] - [DATE] - […" at bounding box center [454, 484] width 318 height 29
click at [1140, 573] on button "Place Order" at bounding box center [1151, 581] width 145 height 46
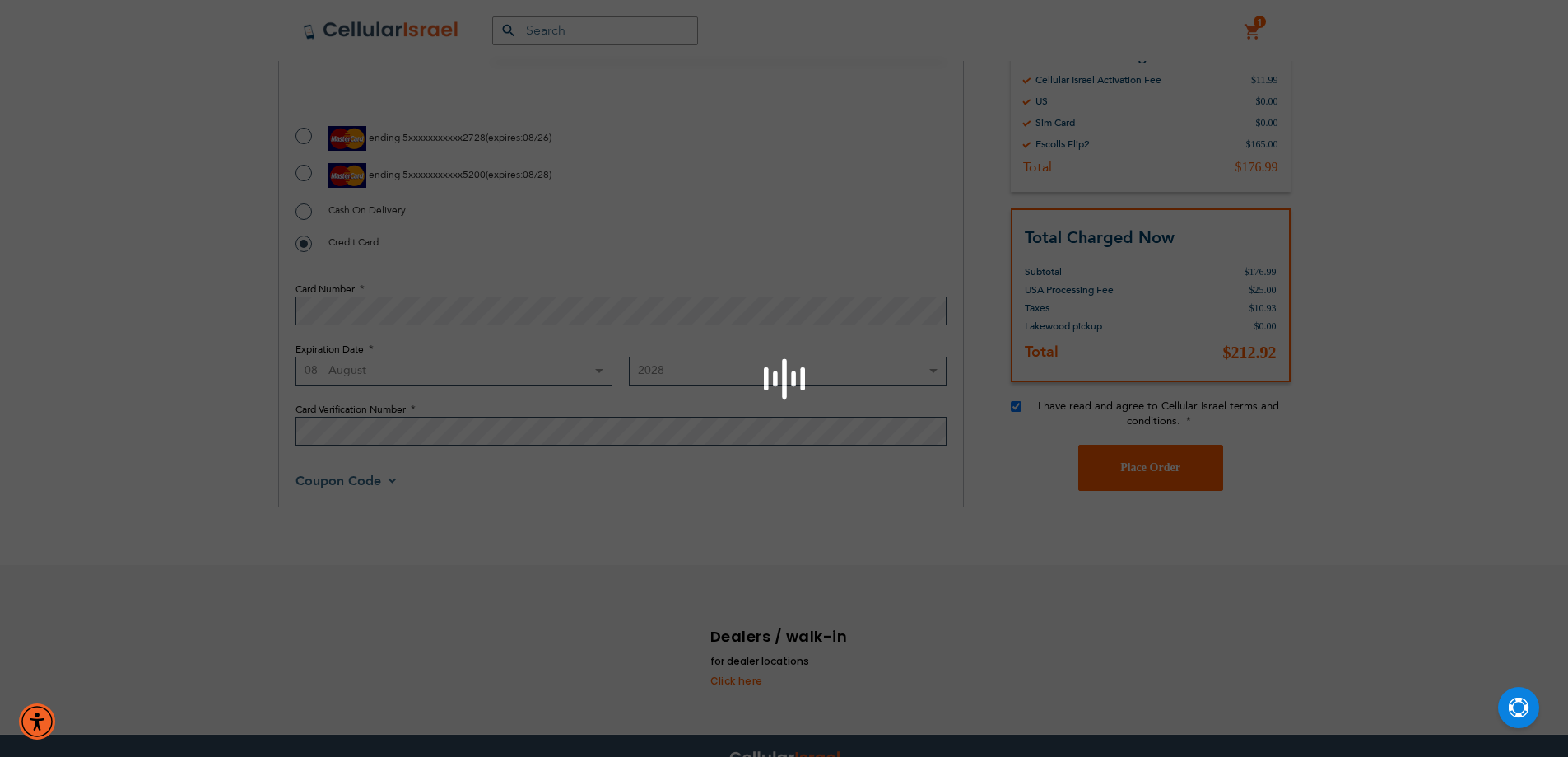
scroll to position [1662, 0]
